Goal: Task Accomplishment & Management: Use online tool/utility

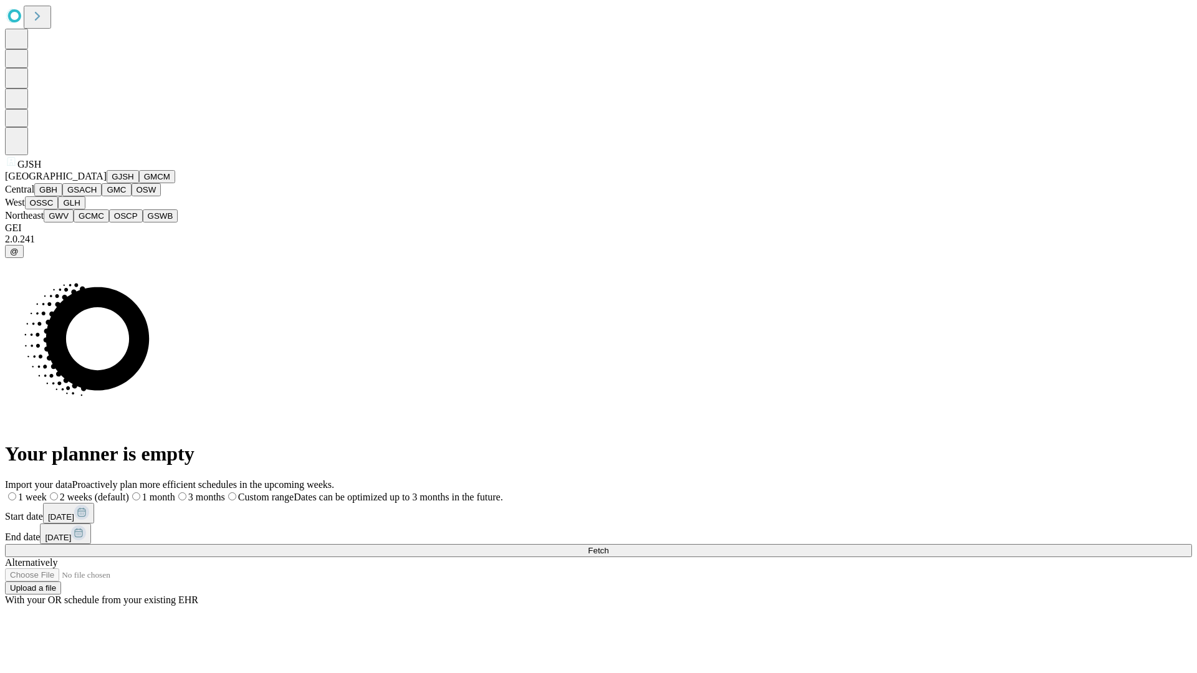
click at [107, 183] on button "GJSH" at bounding box center [123, 176] width 32 height 13
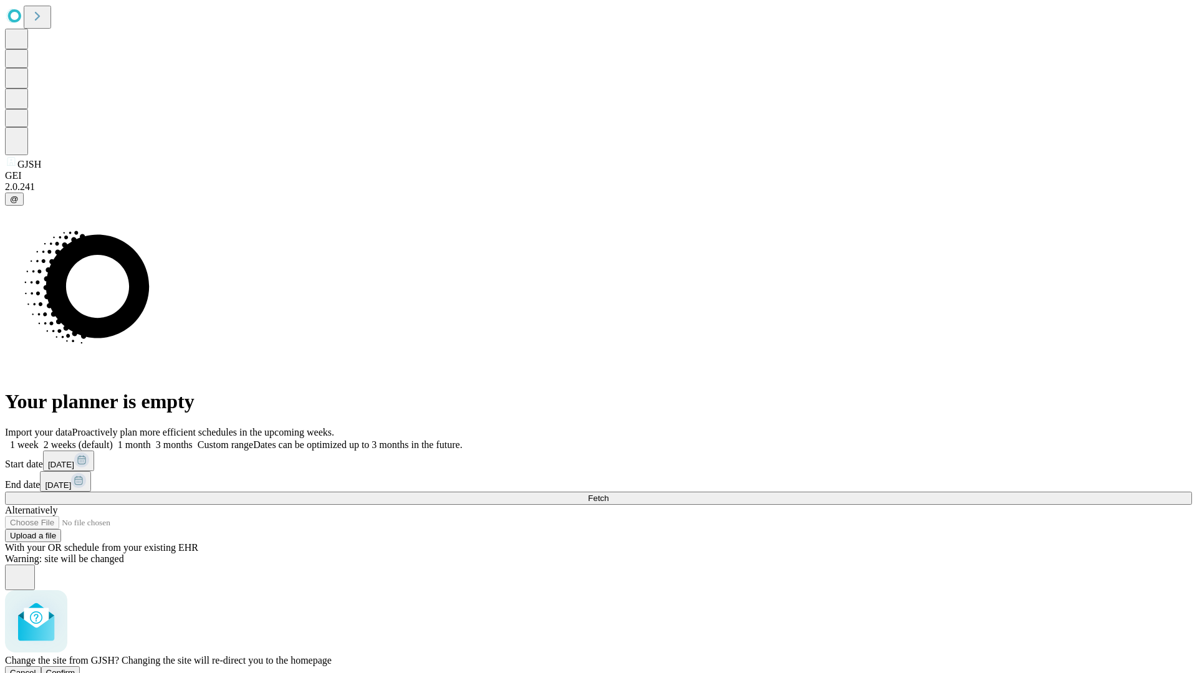
click at [75, 668] on span "Confirm" at bounding box center [60, 672] width 29 height 9
click at [151, 440] on label "1 month" at bounding box center [132, 445] width 38 height 11
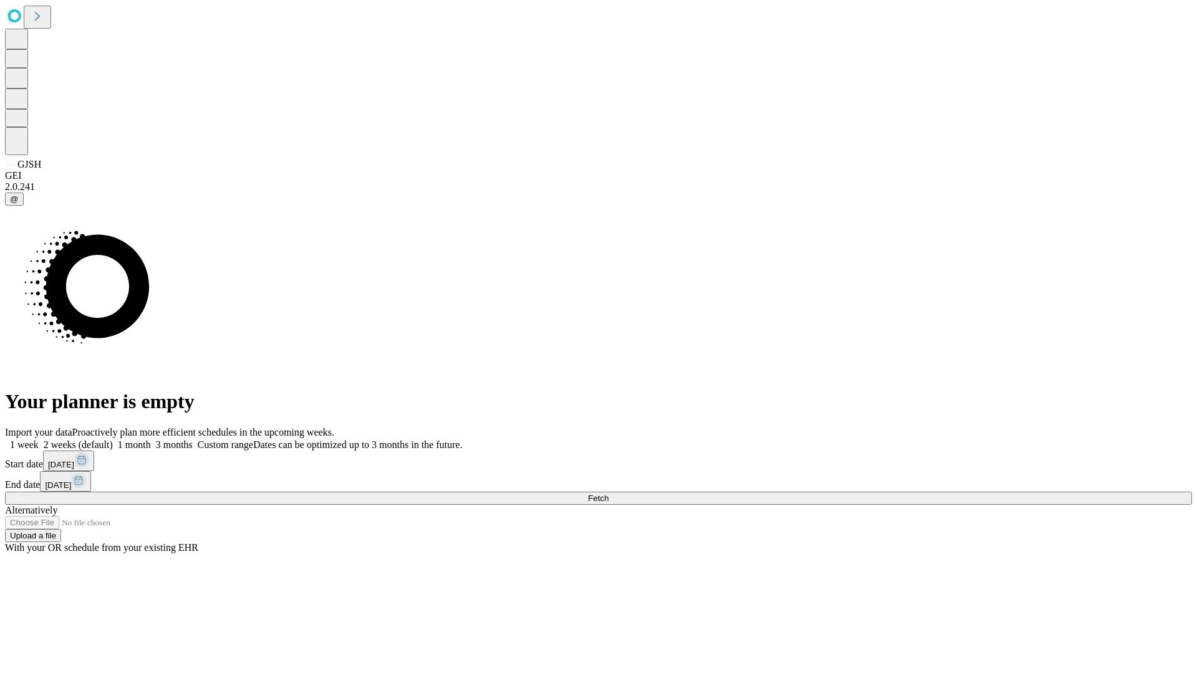
click at [609, 494] on span "Fetch" at bounding box center [598, 498] width 21 height 9
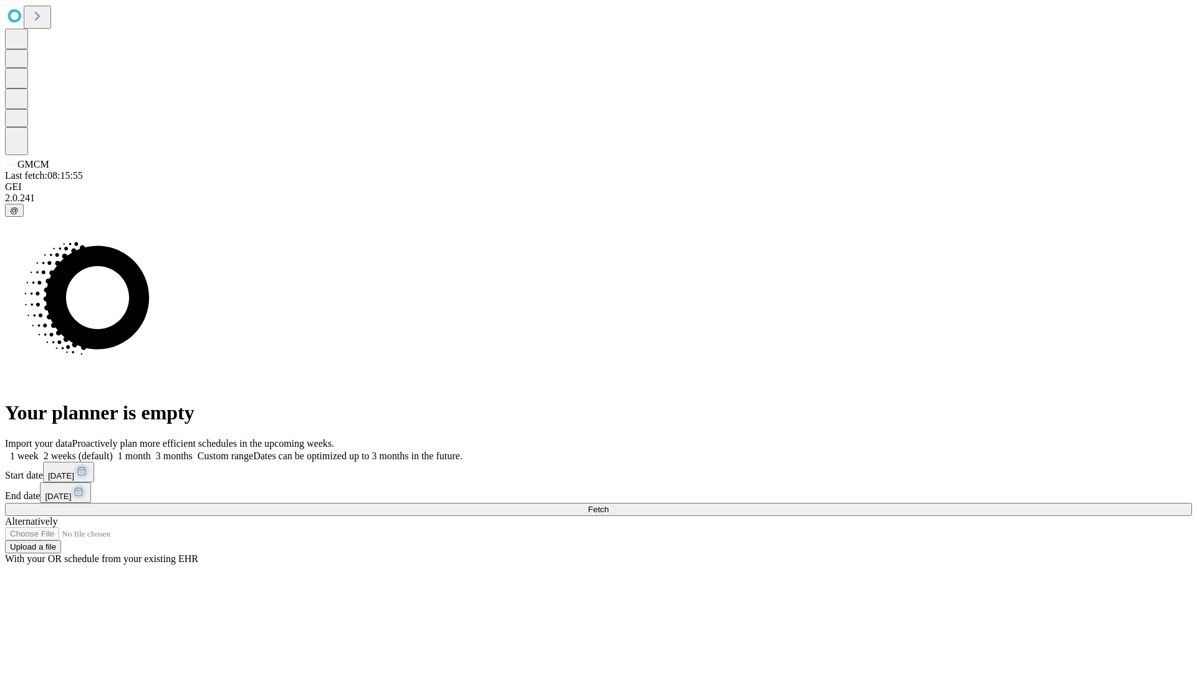
click at [151, 451] on label "1 month" at bounding box center [132, 456] width 38 height 11
click at [609, 505] on span "Fetch" at bounding box center [598, 509] width 21 height 9
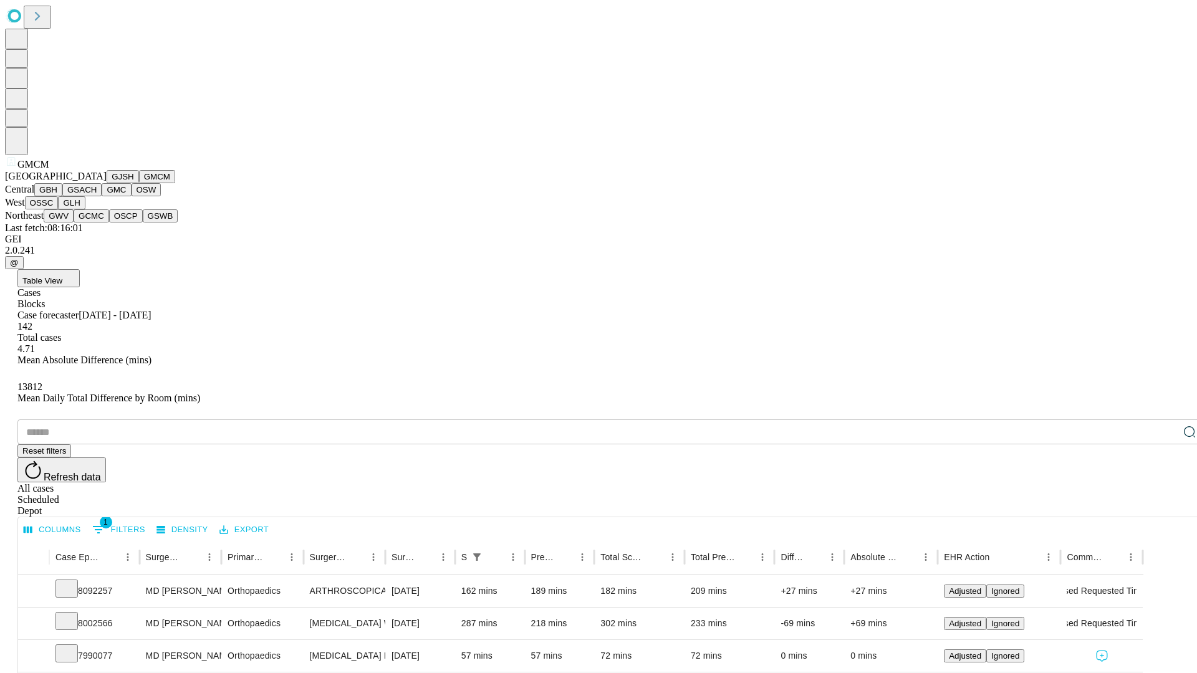
click at [62, 196] on button "GBH" at bounding box center [48, 189] width 28 height 13
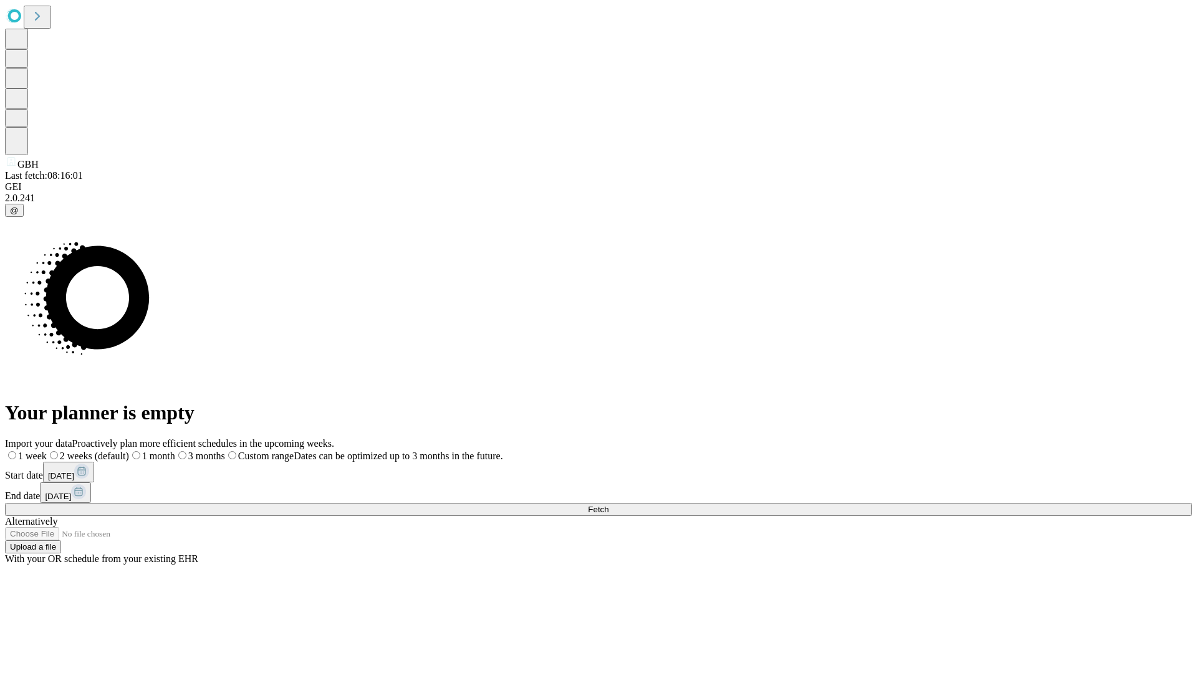
click at [175, 451] on label "1 month" at bounding box center [152, 456] width 46 height 11
click at [609, 505] on span "Fetch" at bounding box center [598, 509] width 21 height 9
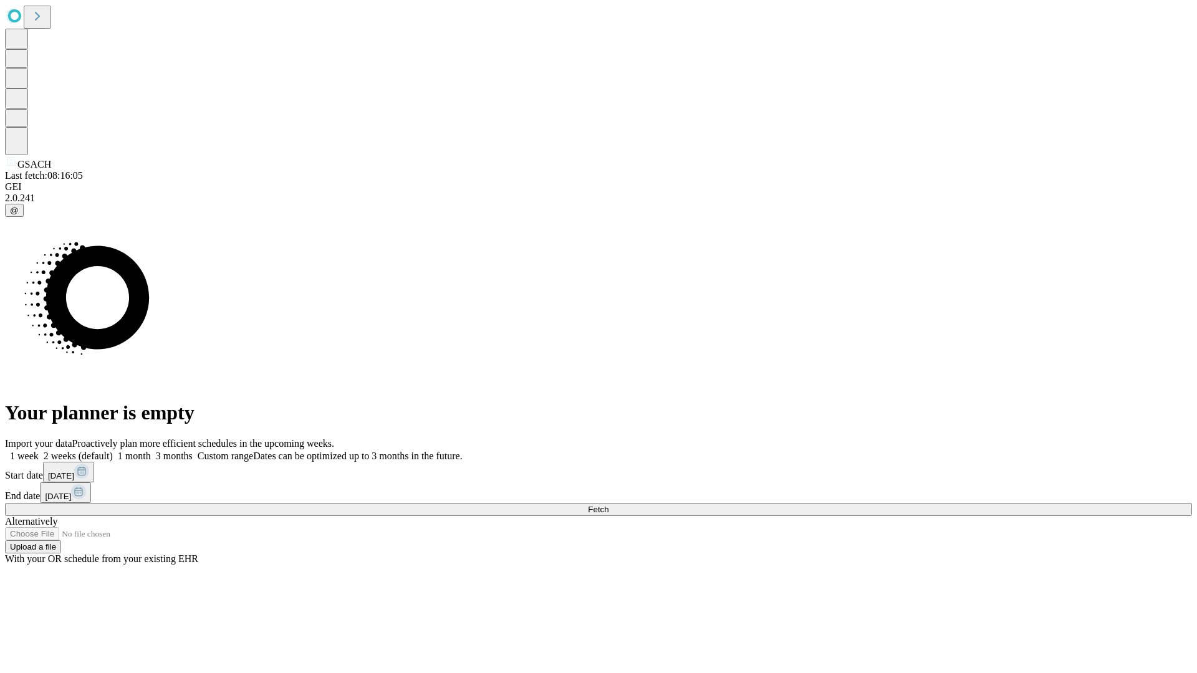
click at [609, 505] on span "Fetch" at bounding box center [598, 509] width 21 height 9
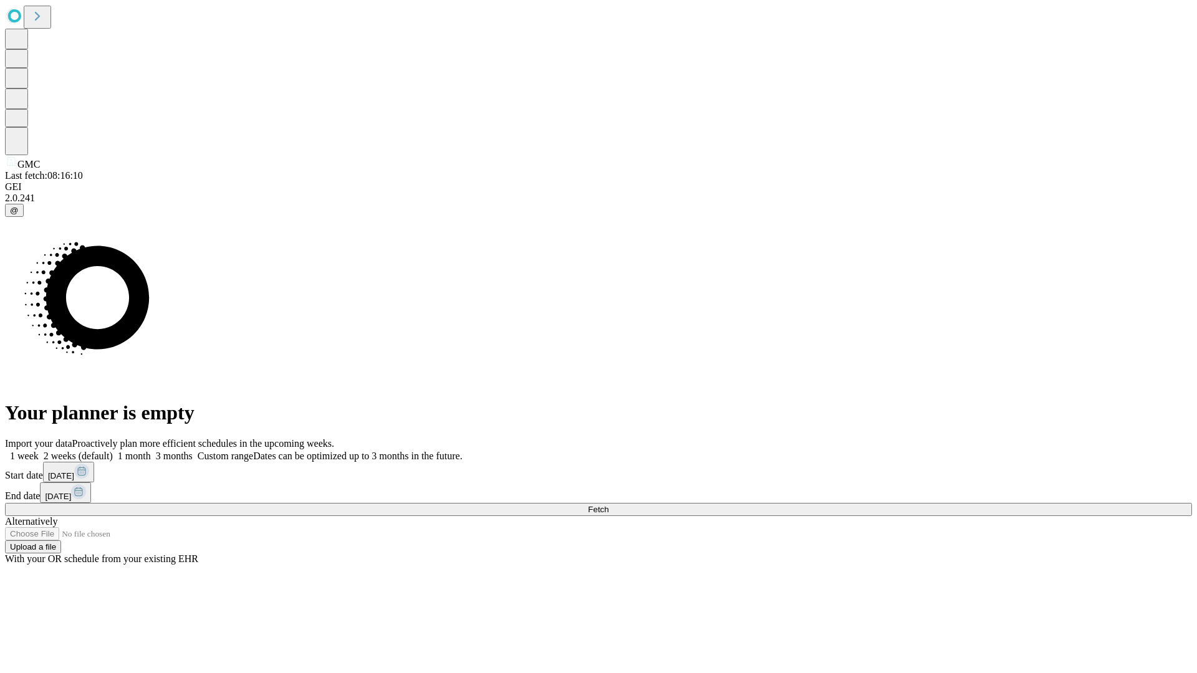
click at [609, 505] on span "Fetch" at bounding box center [598, 509] width 21 height 9
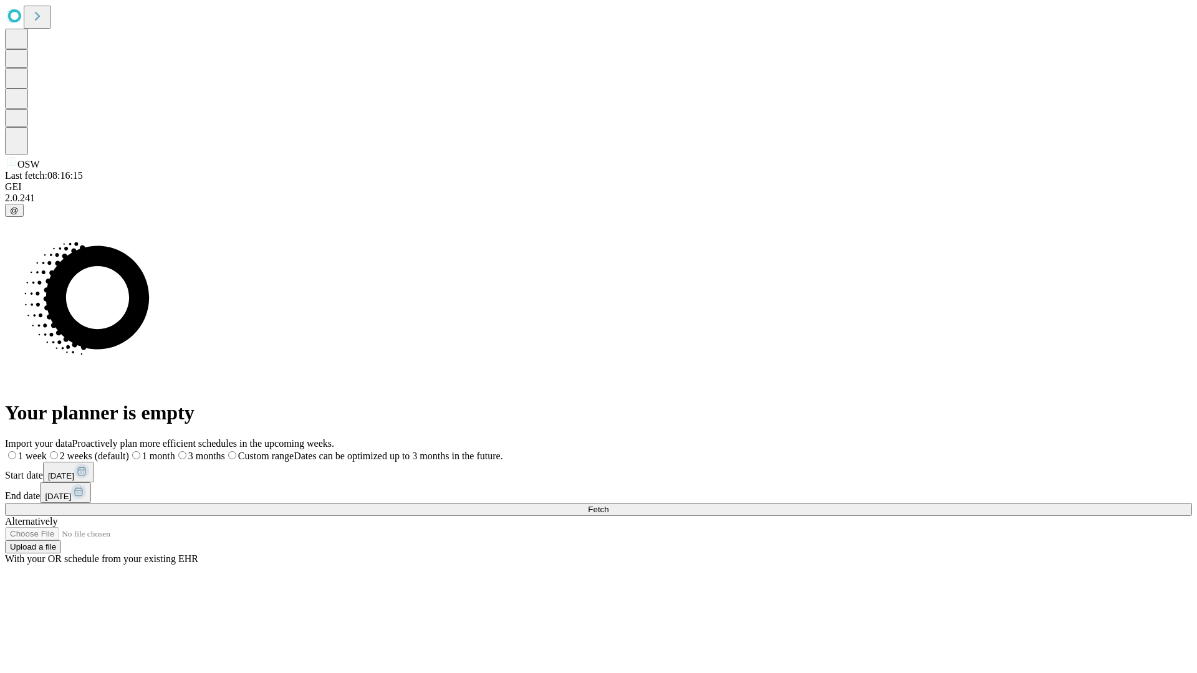
click at [175, 451] on label "1 month" at bounding box center [152, 456] width 46 height 11
click at [609, 505] on span "Fetch" at bounding box center [598, 509] width 21 height 9
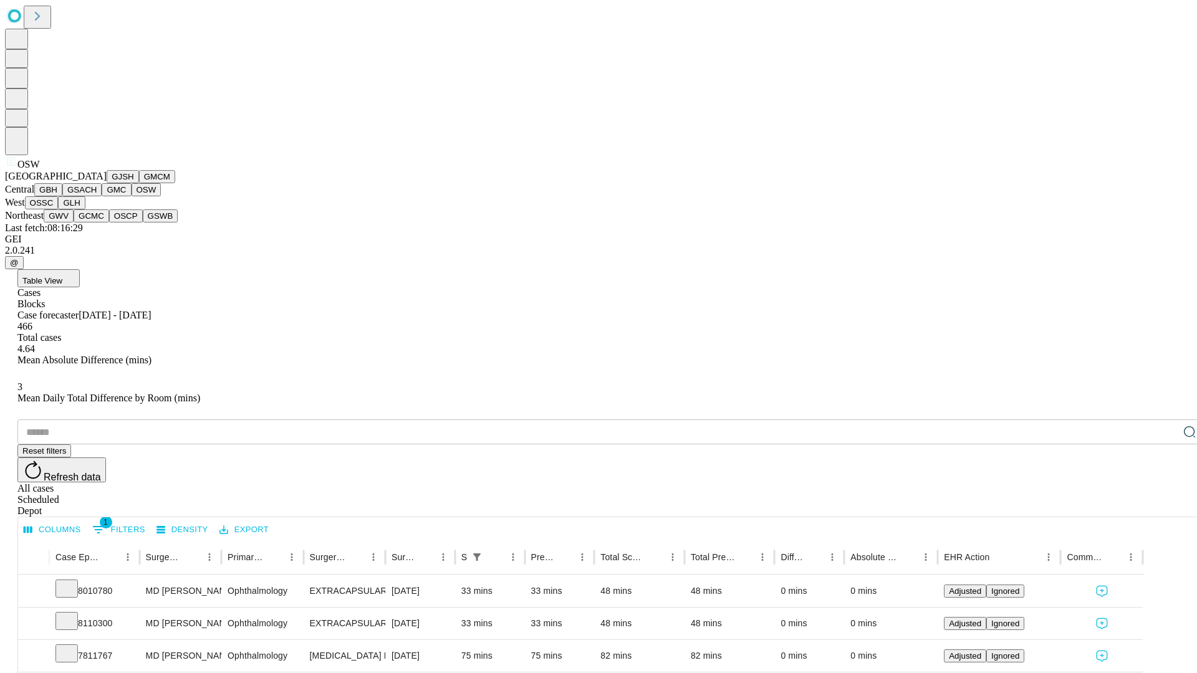
click at [59, 209] on button "OSSC" at bounding box center [42, 202] width 34 height 13
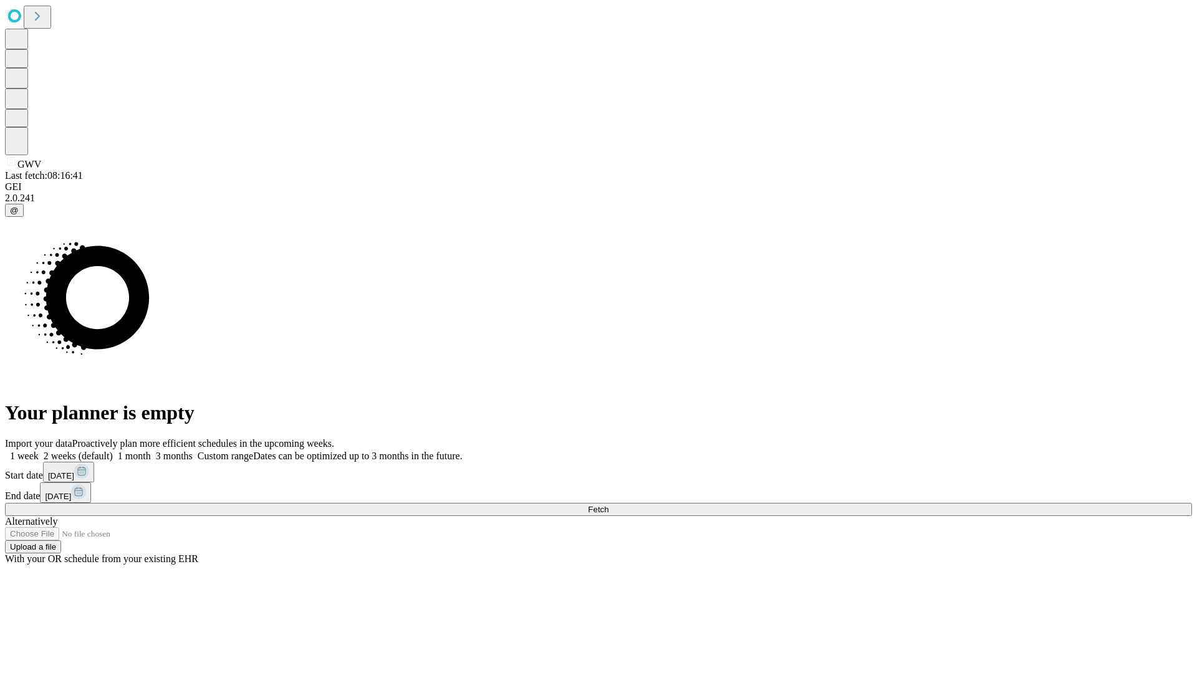
click at [151, 451] on label "1 month" at bounding box center [132, 456] width 38 height 11
click at [609, 505] on span "Fetch" at bounding box center [598, 509] width 21 height 9
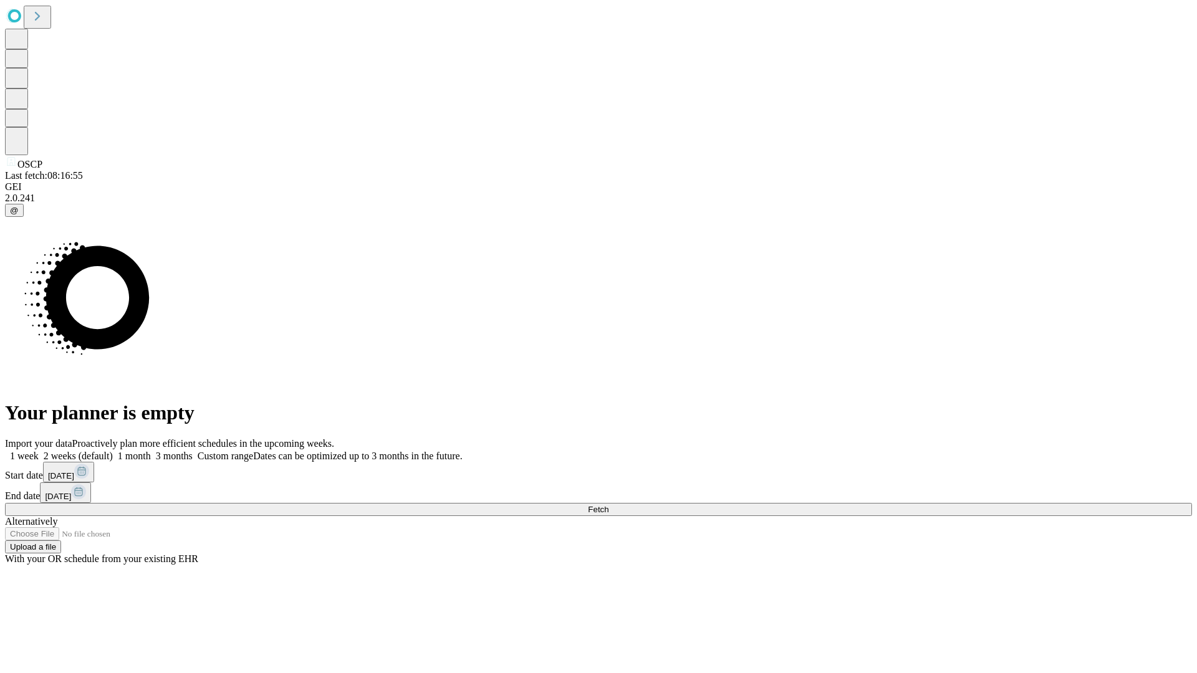
click at [151, 451] on label "1 month" at bounding box center [132, 456] width 38 height 11
click at [609, 505] on span "Fetch" at bounding box center [598, 509] width 21 height 9
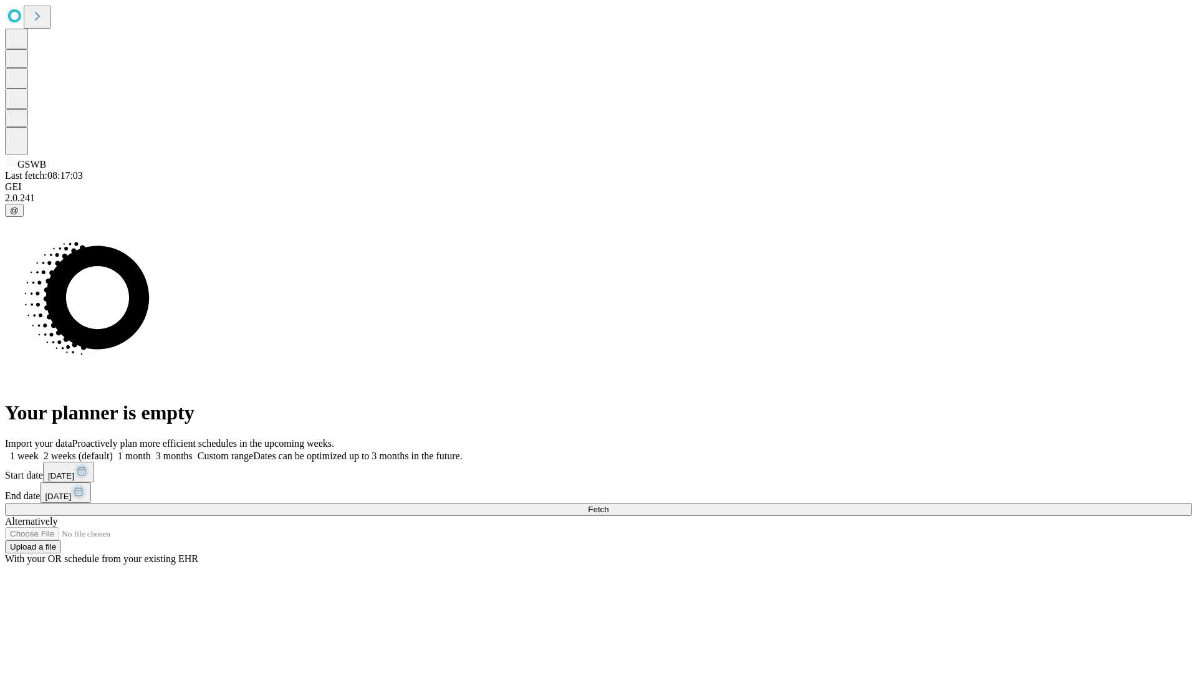
click at [151, 451] on label "1 month" at bounding box center [132, 456] width 38 height 11
click at [609, 505] on span "Fetch" at bounding box center [598, 509] width 21 height 9
